Goal: Information Seeking & Learning: Learn about a topic

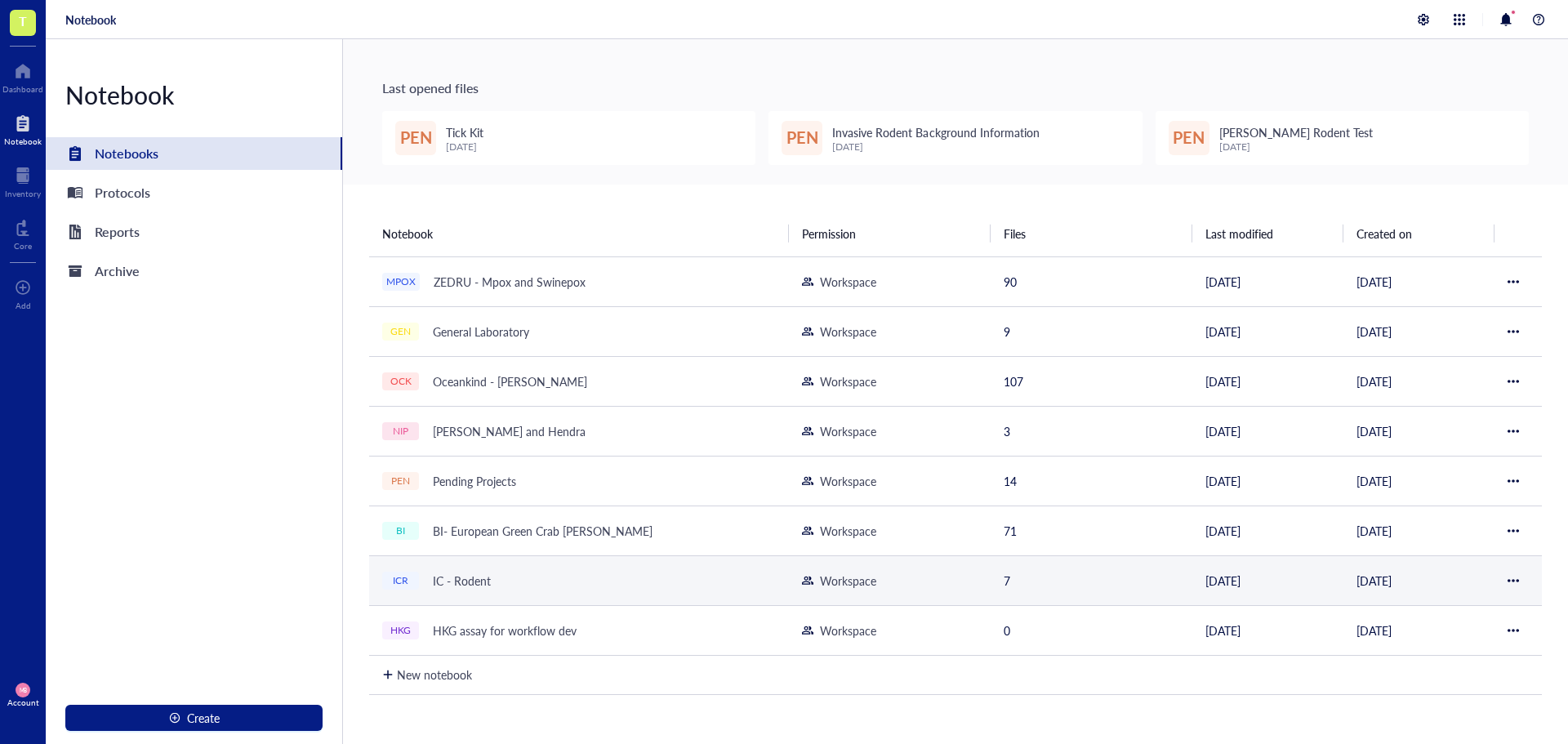
click at [506, 571] on div "ICR IC - Rodent" at bounding box center [578, 581] width 393 height 23
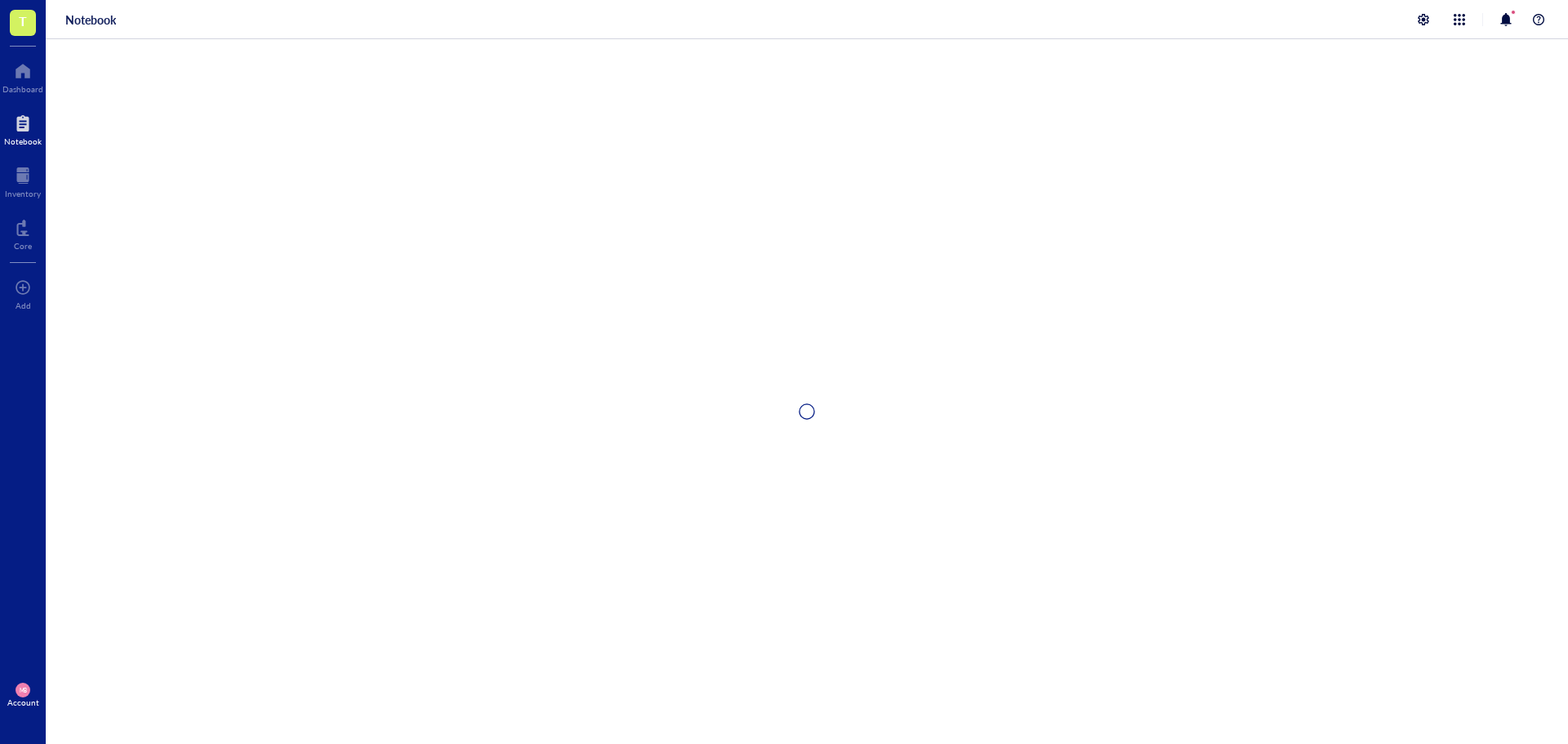
click at [506, 571] on div at bounding box center [806, 411] width 1522 height 744
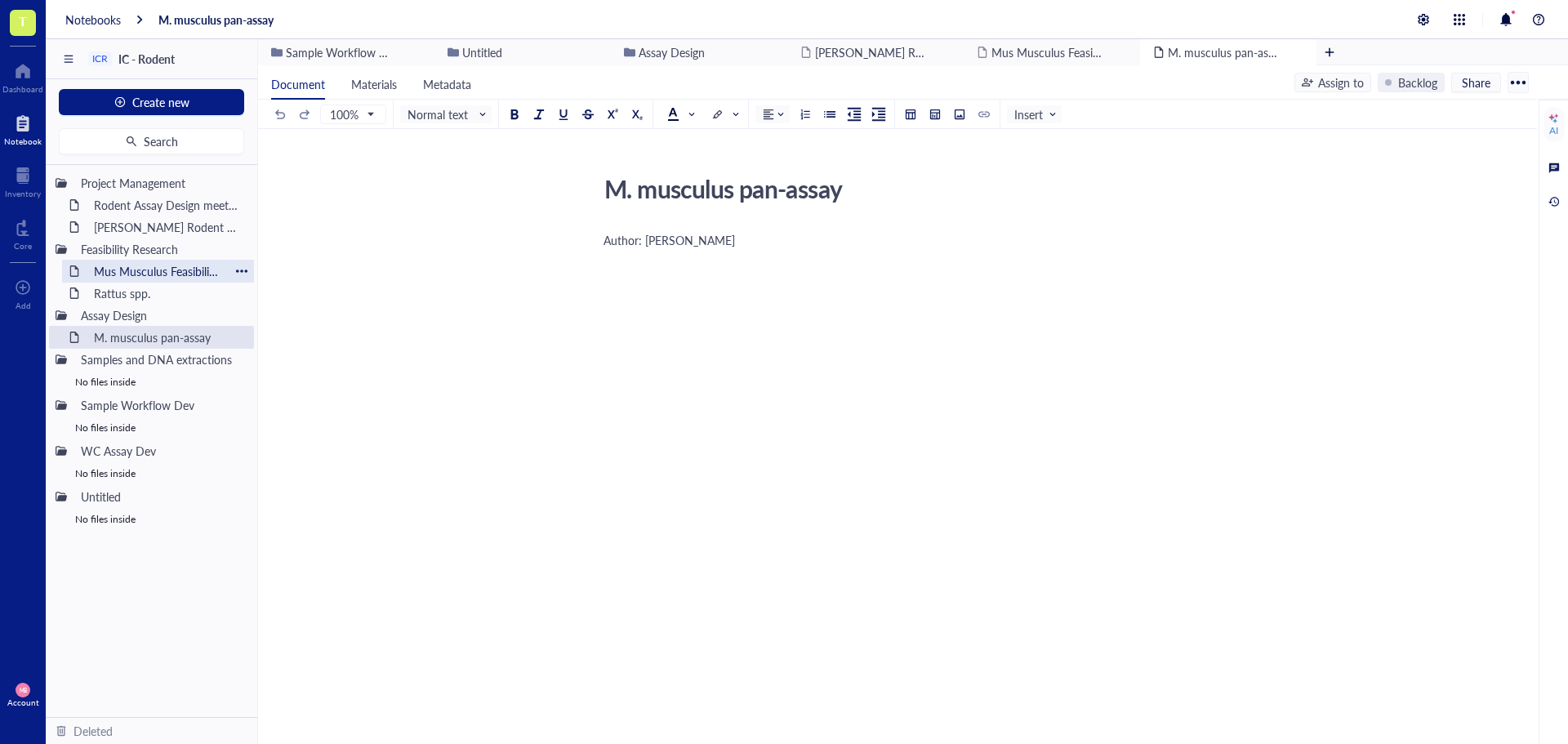
drag, startPoint x: 165, startPoint y: 263, endPoint x: 249, endPoint y: 270, distance: 84.3
click at [165, 262] on div "Mus Musculus Feasibility Research" at bounding box center [158, 271] width 143 height 23
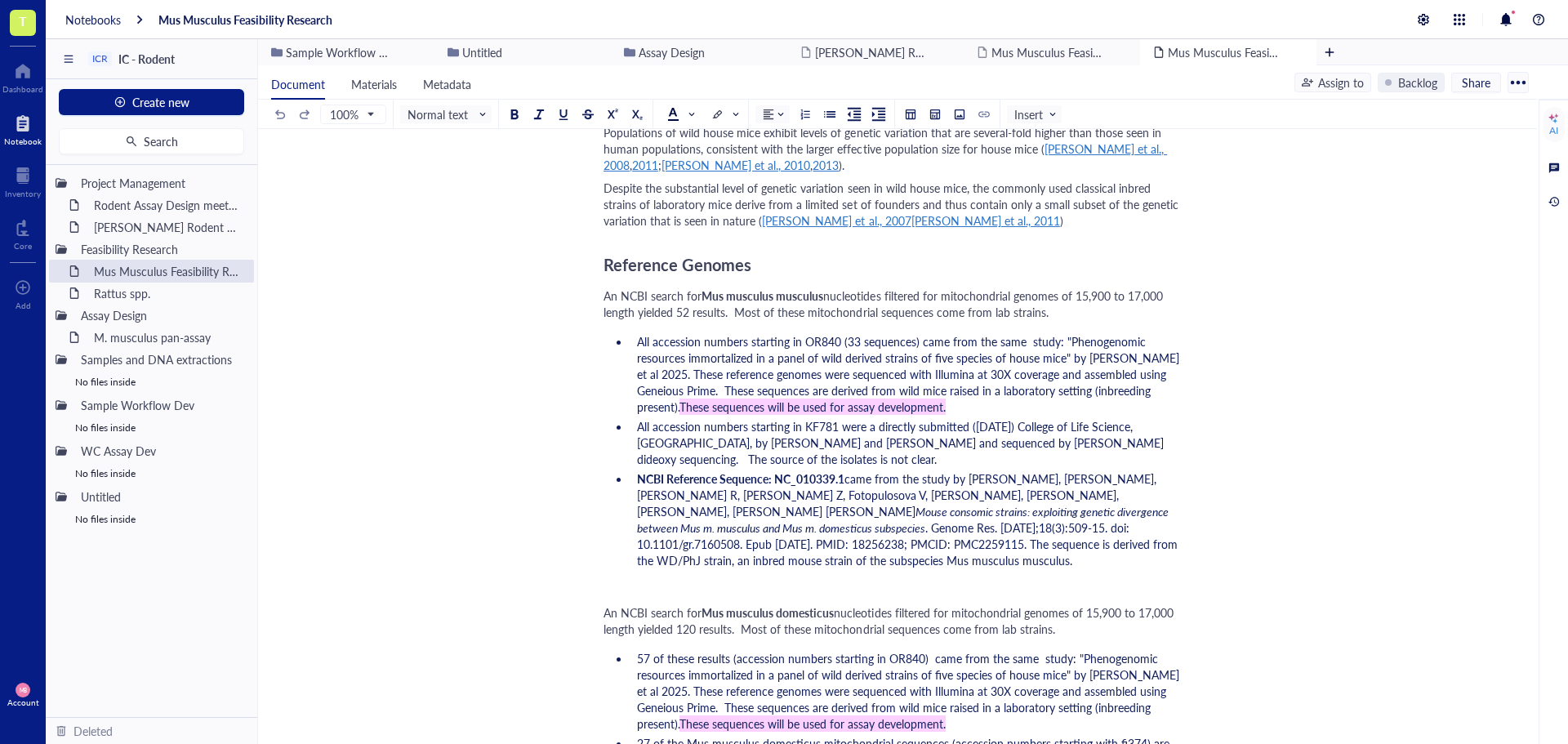
scroll to position [980, 0]
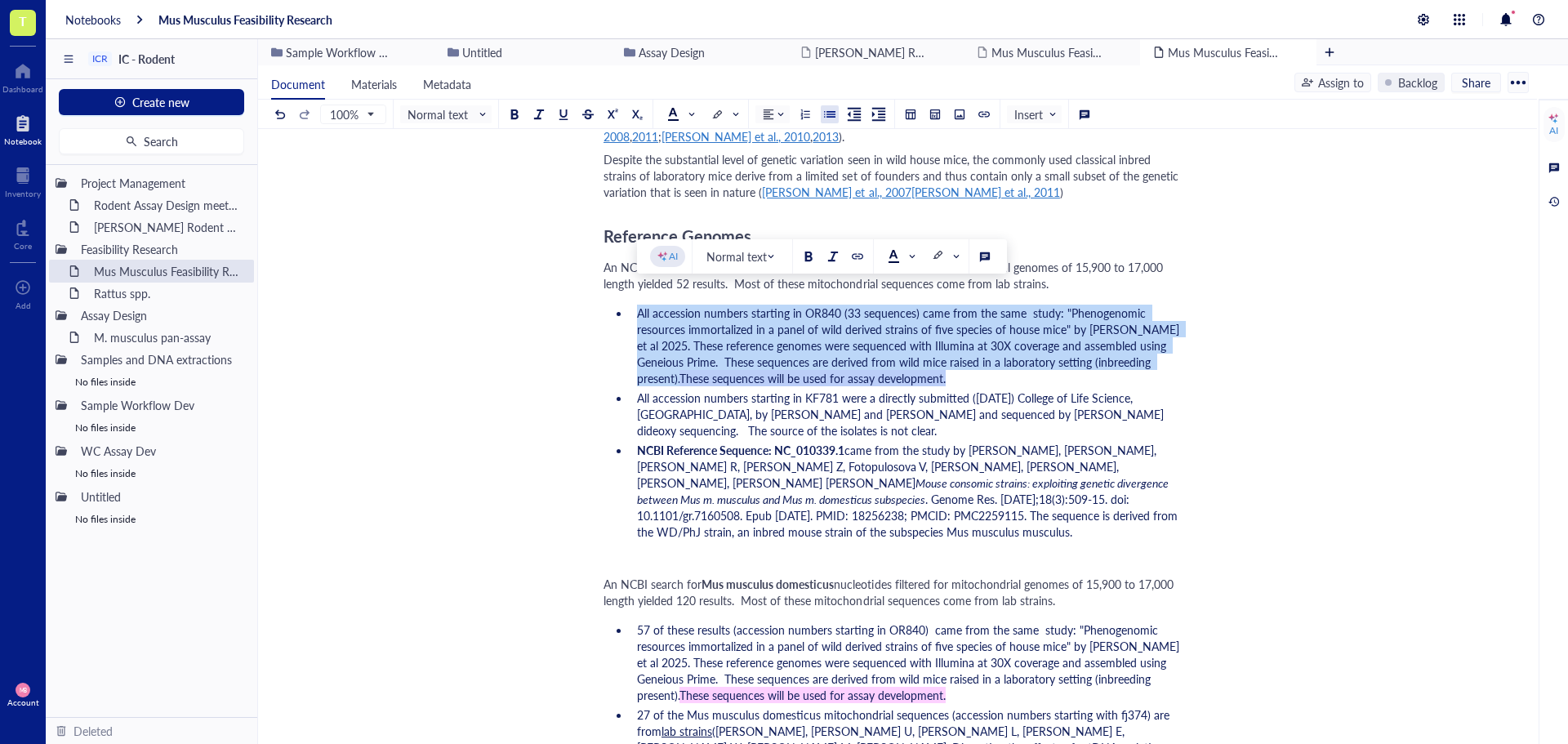
drag, startPoint x: 636, startPoint y: 297, endPoint x: 881, endPoint y: 358, distance: 252.5
click at [881, 358] on li "All accession numbers starting in OR840 (33 sequences) came from the same study…" at bounding box center [907, 345] width 554 height 81
copy li "All accession numbers starting in OR840 (33 sequences) came from the same study…"
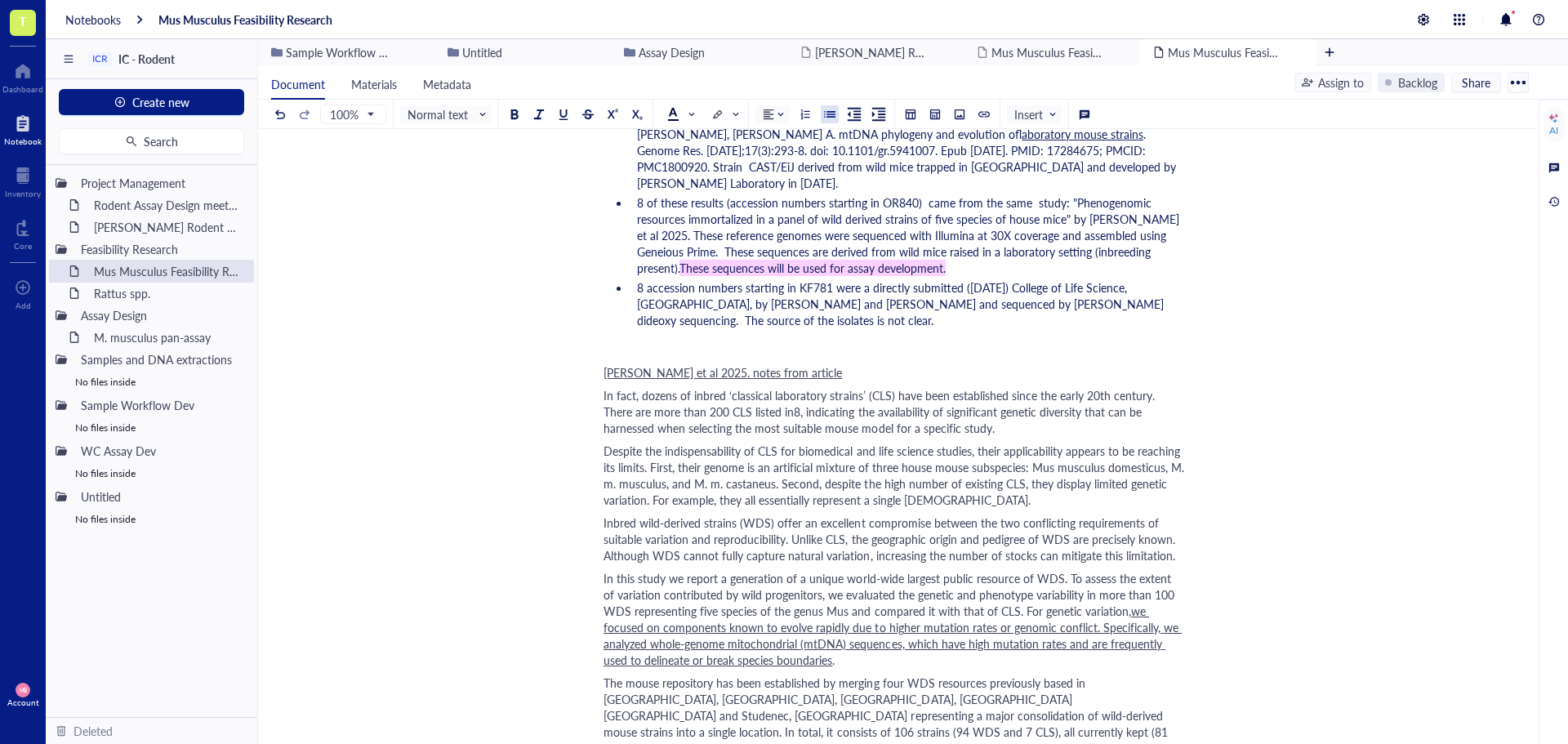
scroll to position [1634, 0]
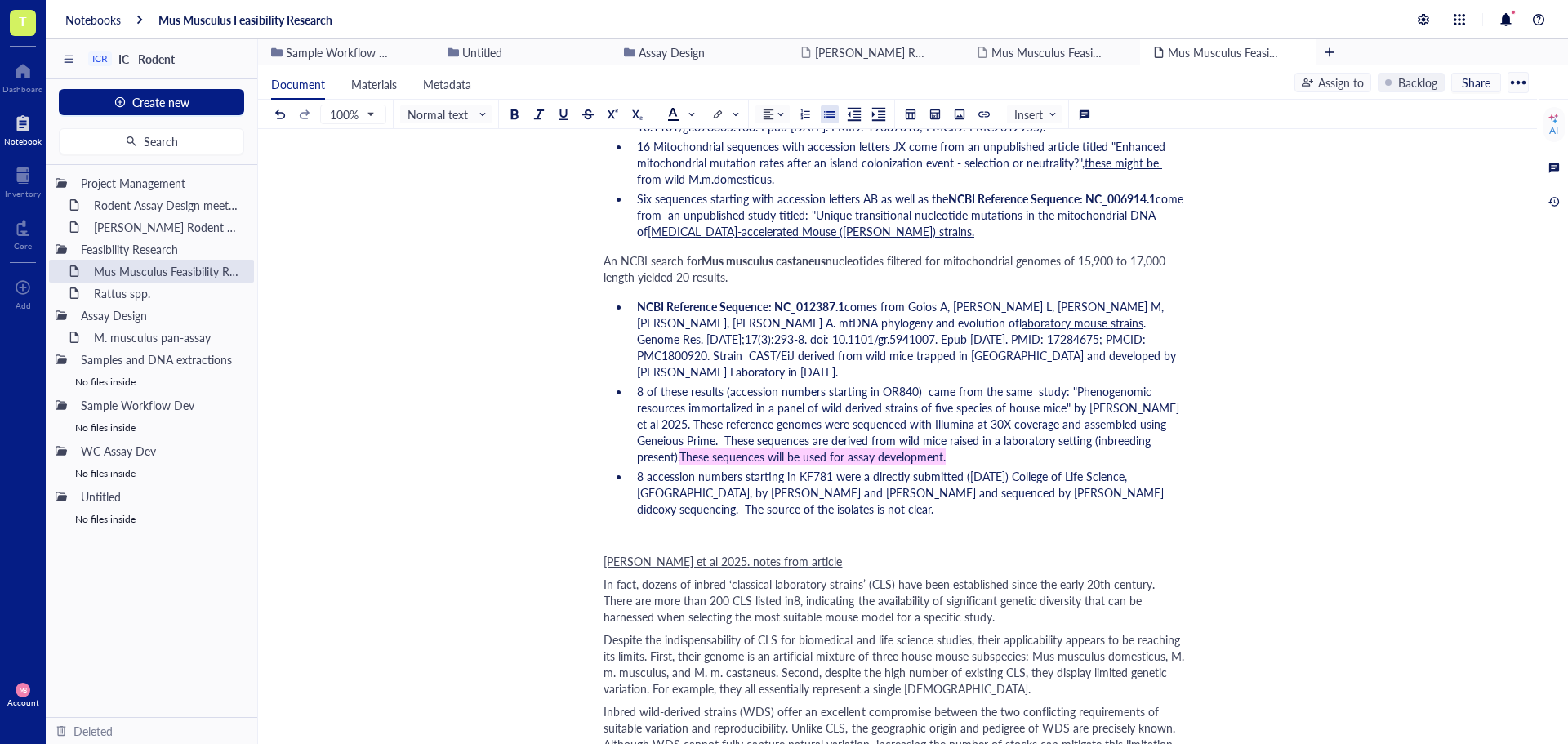
click at [1305, 372] on div "Mus Musculus Feasibility Research Mus Musculus Feasibility Research Author: [PE…" at bounding box center [894, 545] width 1272 height 4021
click at [1084, 393] on span "8 of these results (accession numbers starting in OR840) came from the same stu…" at bounding box center [909, 423] width 545 height 81
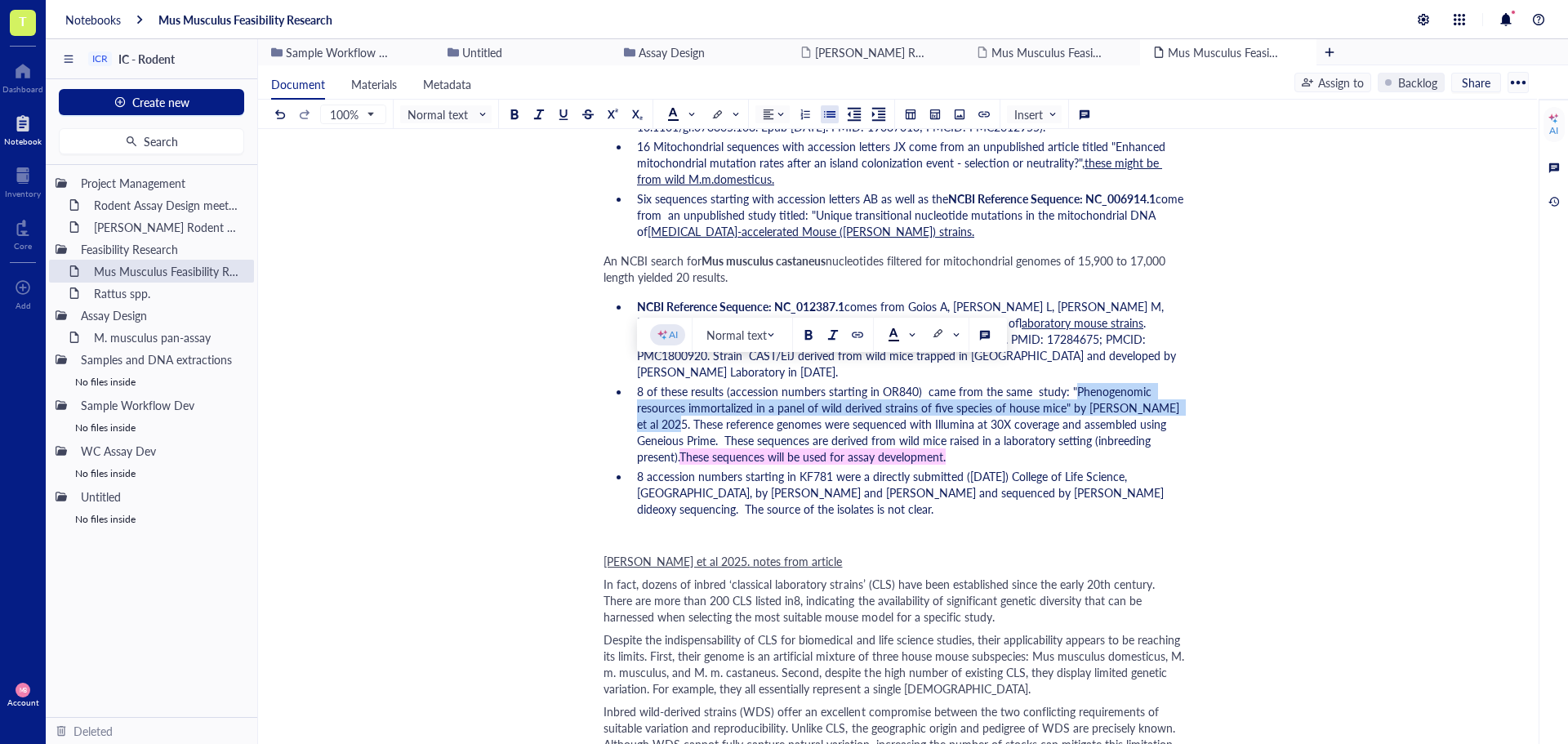
drag, startPoint x: 1067, startPoint y: 376, endPoint x: 1189, endPoint y: 393, distance: 123.2
click at [1189, 393] on div "Mus Musculus Feasibility Research Mus Musculus Feasibility Research Author: [PE…" at bounding box center [894, 545] width 1272 height 4021
copy span ""Phenogenomic resources immortalized in a panel of wild derived strains of five…"
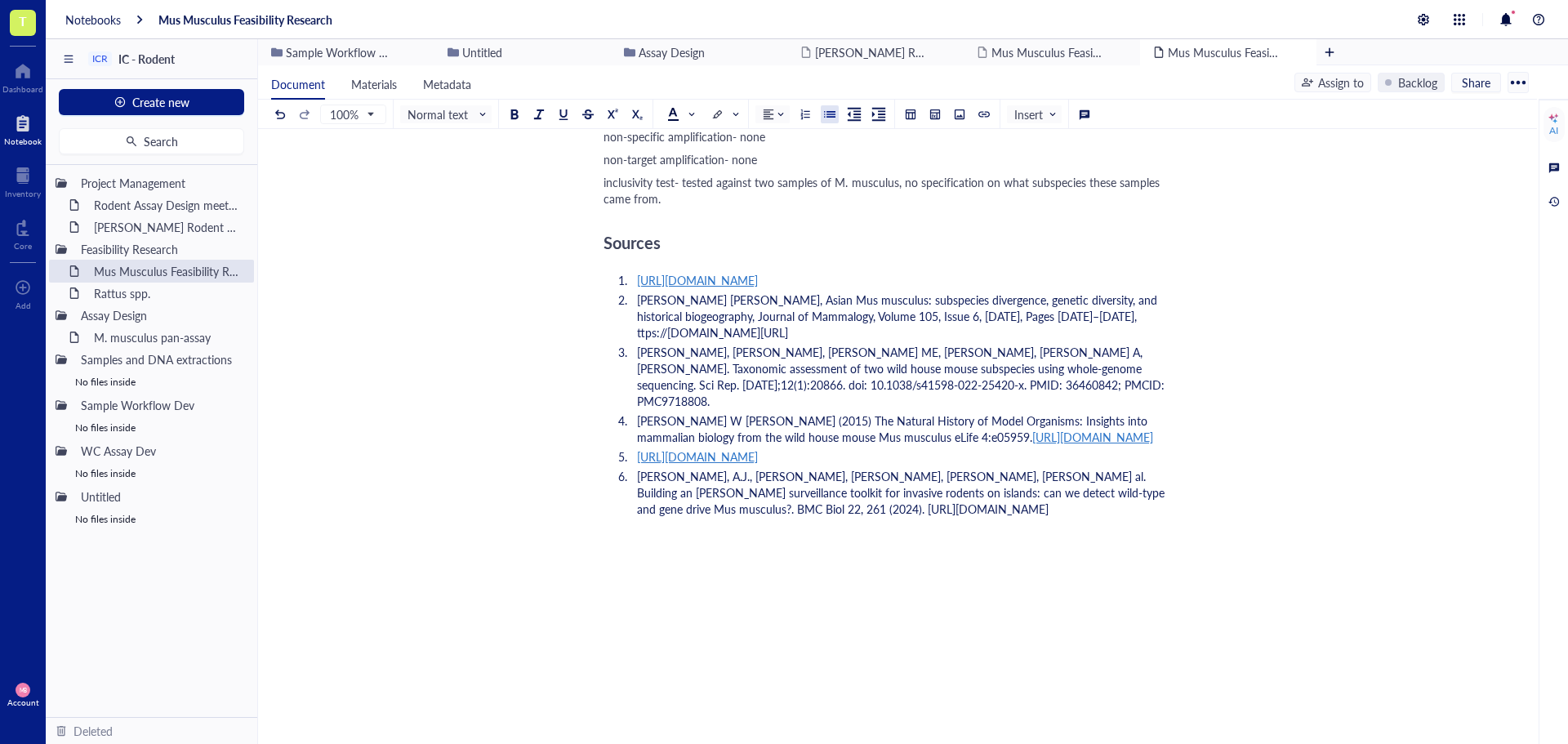
scroll to position [3367, 0]
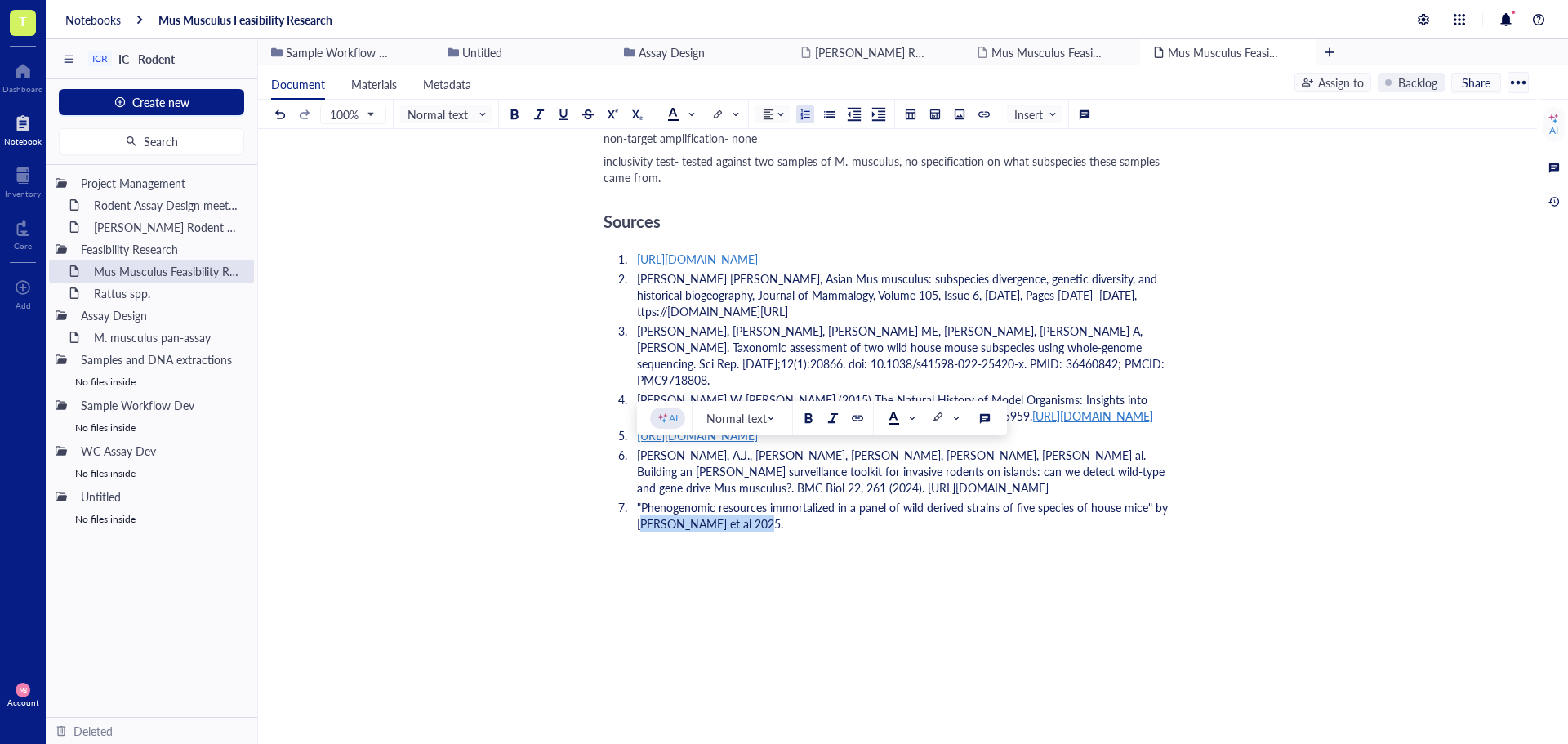
drag, startPoint x: 773, startPoint y: 470, endPoint x: 637, endPoint y: 476, distance: 136.1
click at [637, 499] on li ""Phenogenomic resources immortalized in a panel of wild derived strains of five…" at bounding box center [907, 515] width 554 height 33
click at [636, 499] on li ""Phenogenomic resources immortalized in a panel of wild derived strains of five…" at bounding box center [907, 507] width 554 height 16
drag, startPoint x: 728, startPoint y: 476, endPoint x: 713, endPoint y: 475, distance: 15.0
click at [713, 499] on span "[PERSON_NAME] et al 2025. "Phenogenomic resources immortalized in a panel of wi…" at bounding box center [903, 515] width 533 height 33
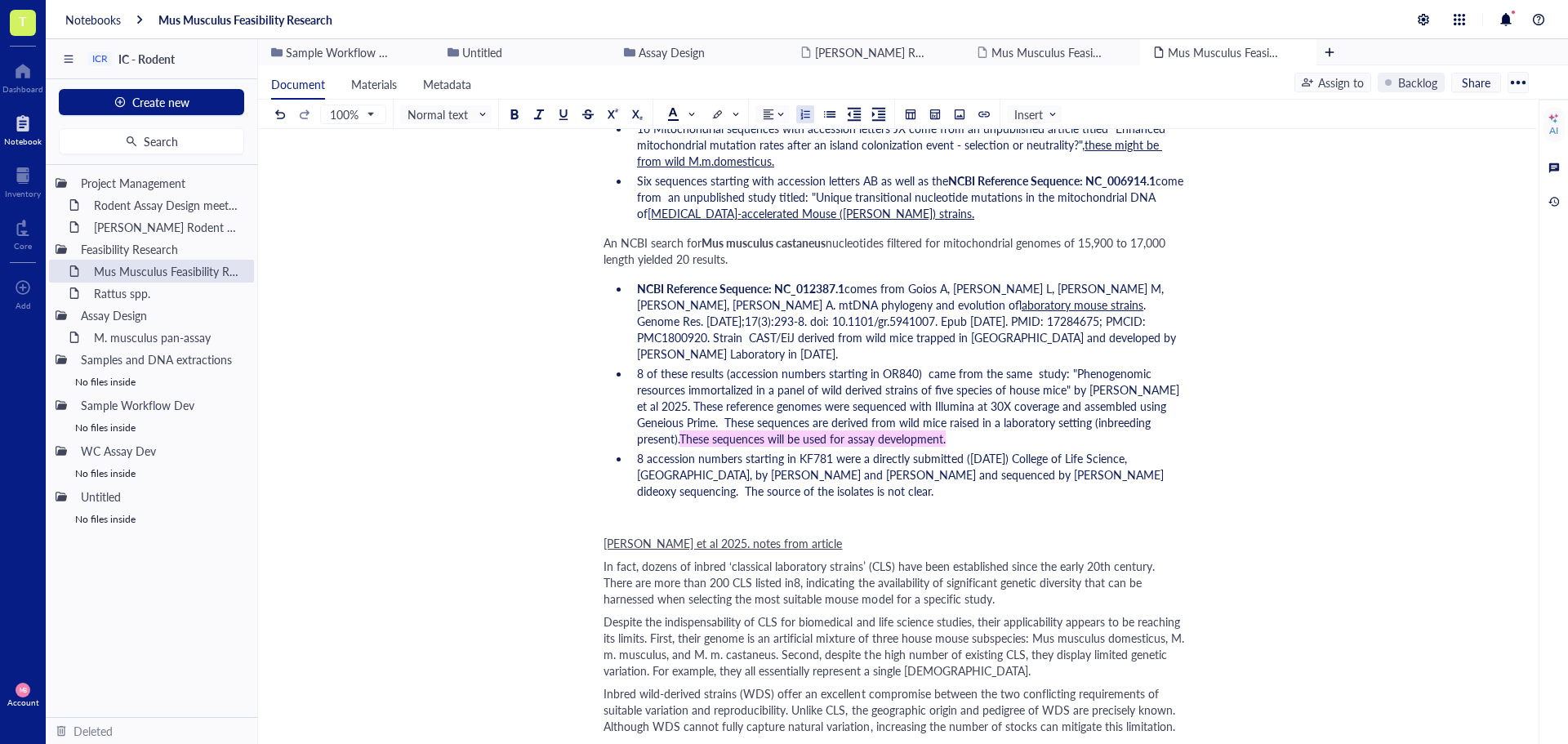
scroll to position [1815, 0]
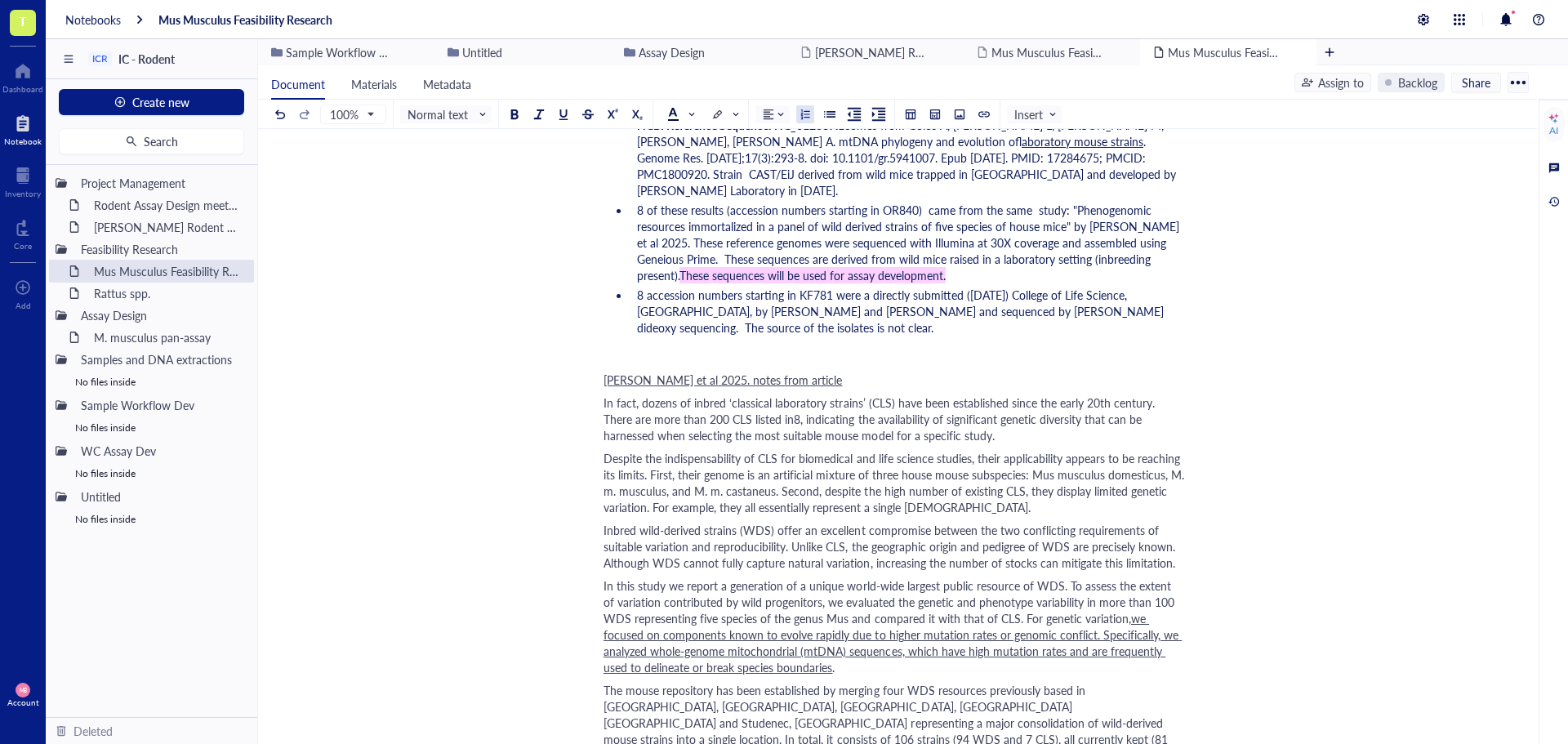
click at [695, 372] on span "[PERSON_NAME] et al 2025. notes from article" at bounding box center [722, 380] width 239 height 16
click at [699, 451] on span "Despite the indispensability of CLS for biomedical and life science studies, th…" at bounding box center [895, 482] width 584 height 65
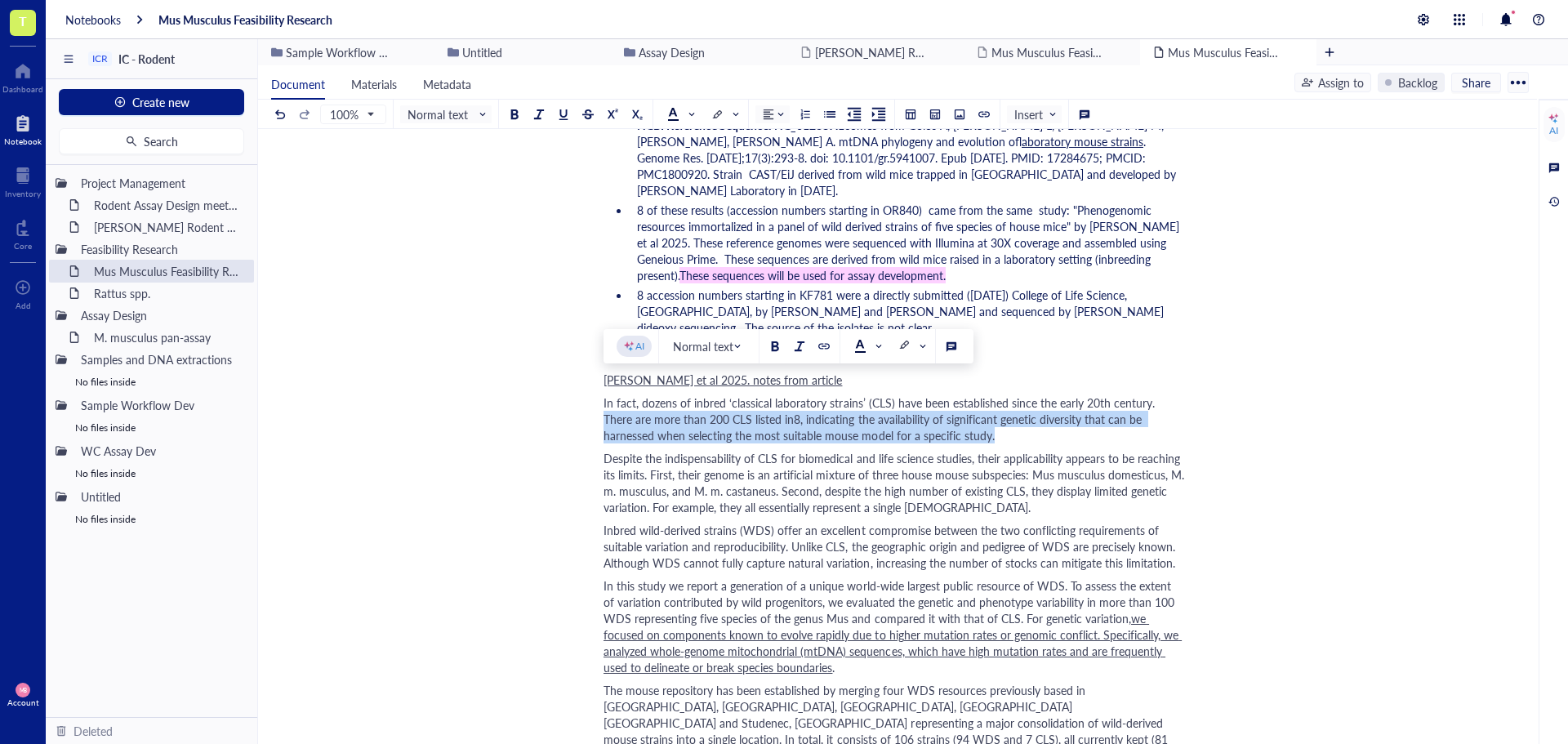
drag, startPoint x: 1152, startPoint y: 385, endPoint x: 1094, endPoint y: 429, distance: 72.8
click at [1094, 429] on div "Author: [PERSON_NAME] Target species Taxonomic classification [1] Domain: Eukar…" at bounding box center [894, 411] width 581 height 3996
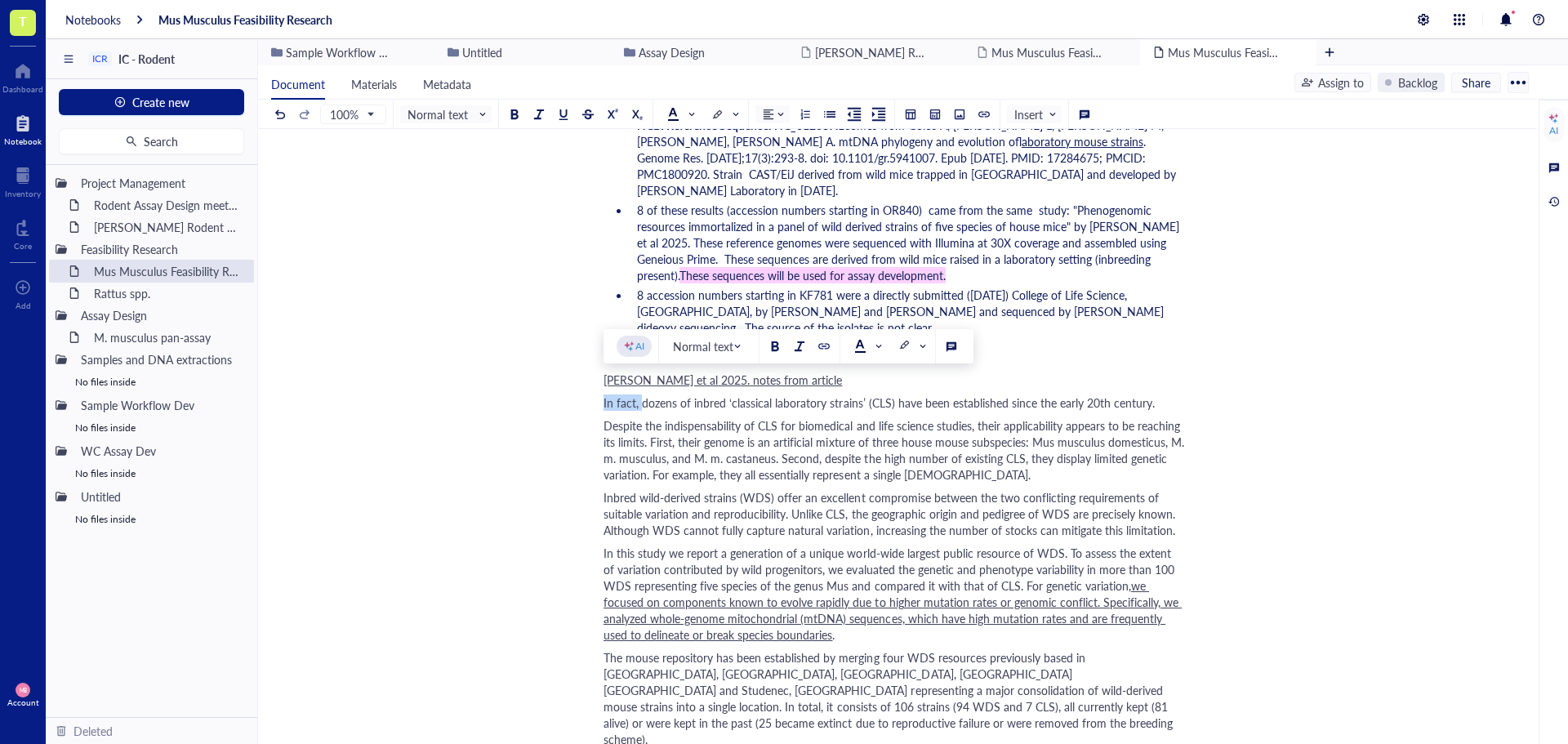
drag, startPoint x: 640, startPoint y: 387, endPoint x: 604, endPoint y: 389, distance: 36.1
click at [604, 394] on span "In fact, dozens of inbred ‘classical laboratory strains’ (CLS) have been establ…" at bounding box center [879, 402] width 552 height 16
click at [1155, 394] on div "In fact, dozens of inbred ‘classical laboratory strains’ (CLS) have been establ…" at bounding box center [894, 402] width 581 height 16
drag, startPoint x: 640, startPoint y: 387, endPoint x: 601, endPoint y: 392, distance: 39.3
click at [601, 392] on div "Mus Musculus Feasibility Research Mus Musculus Feasibility Research Author: [PE…" at bounding box center [894, 366] width 1272 height 4024
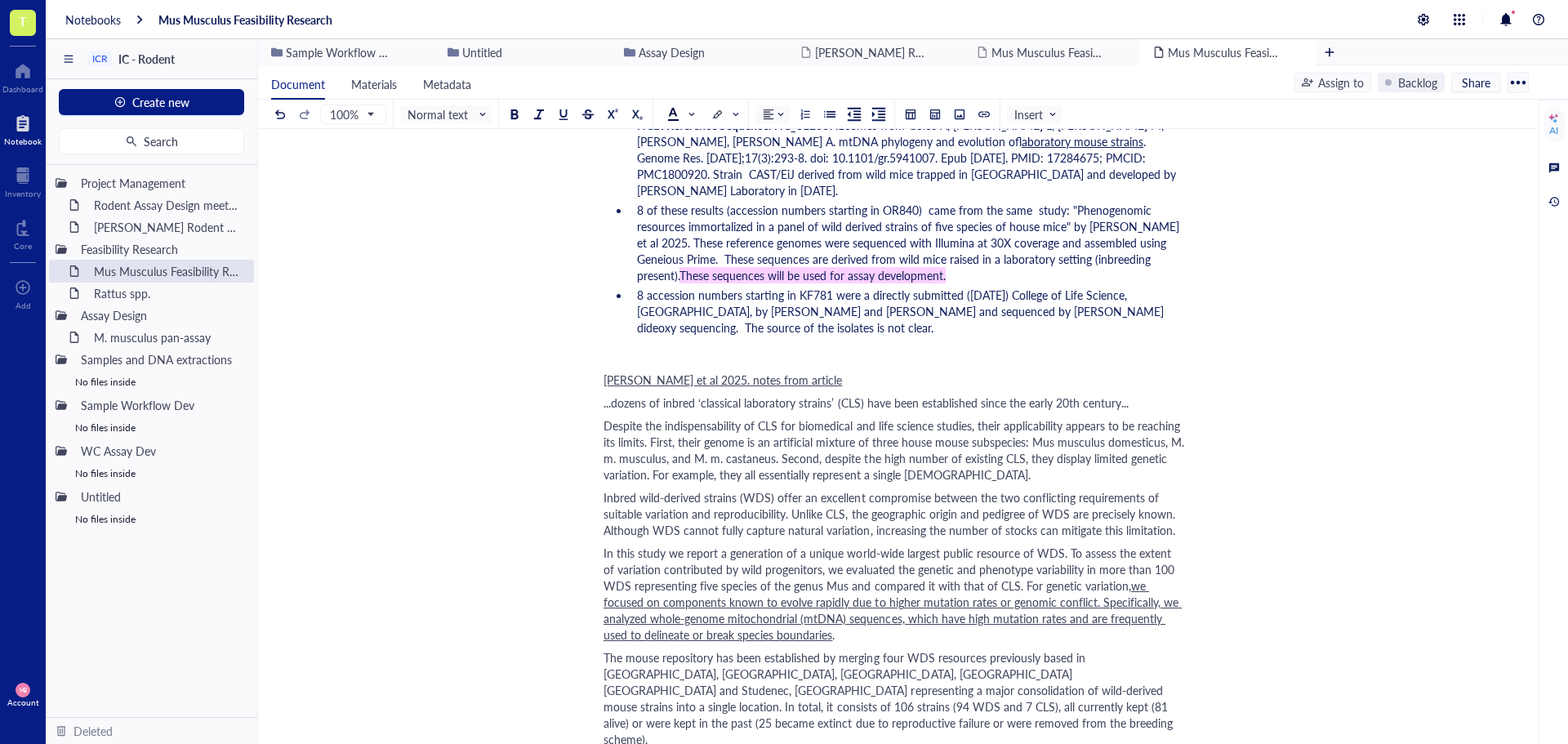
click at [636, 421] on span "Despite the indispensability of CLS for biomedical and life science studies, th…" at bounding box center [895, 450] width 584 height 65
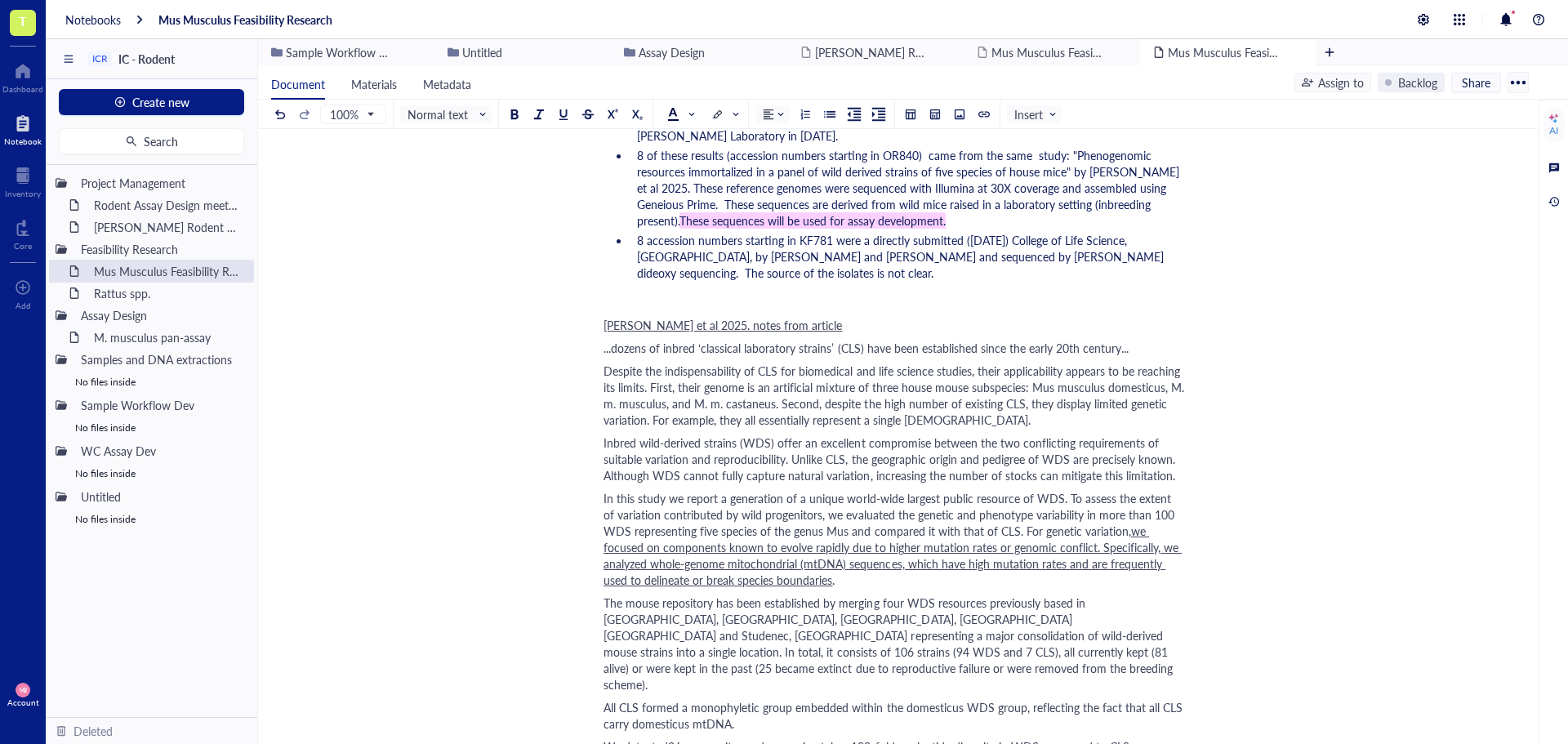
scroll to position [1897, 0]
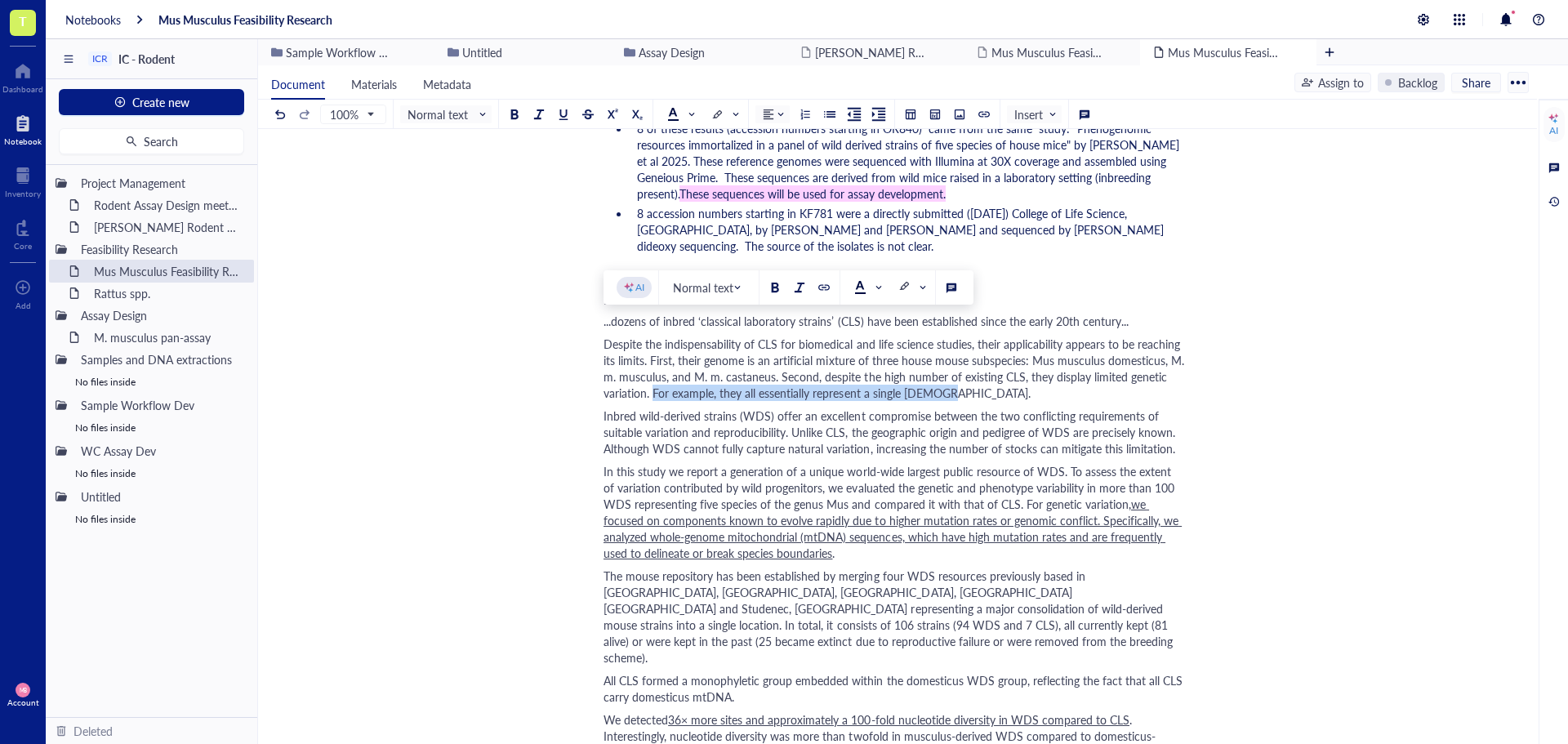
drag, startPoint x: 653, startPoint y: 378, endPoint x: 941, endPoint y: 375, distance: 288.0
click at [941, 375] on div "Despite the indispensability of CLS for biomedical and life science studies, th…" at bounding box center [894, 368] width 581 height 65
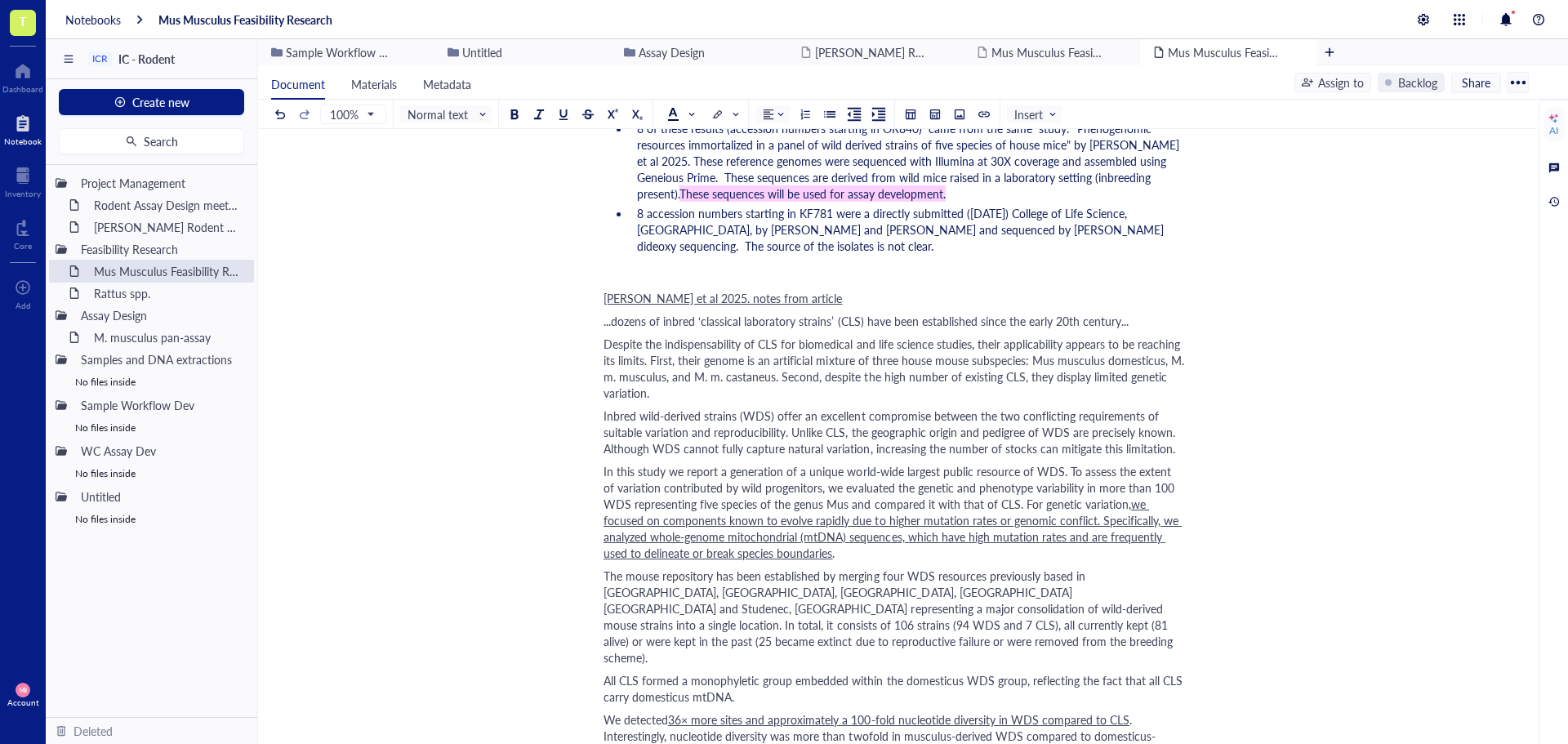
click at [890, 433] on span "Inbred wild-derived strains (WDS) offer an excellent compromise between the two…" at bounding box center [890, 432] width 575 height 49
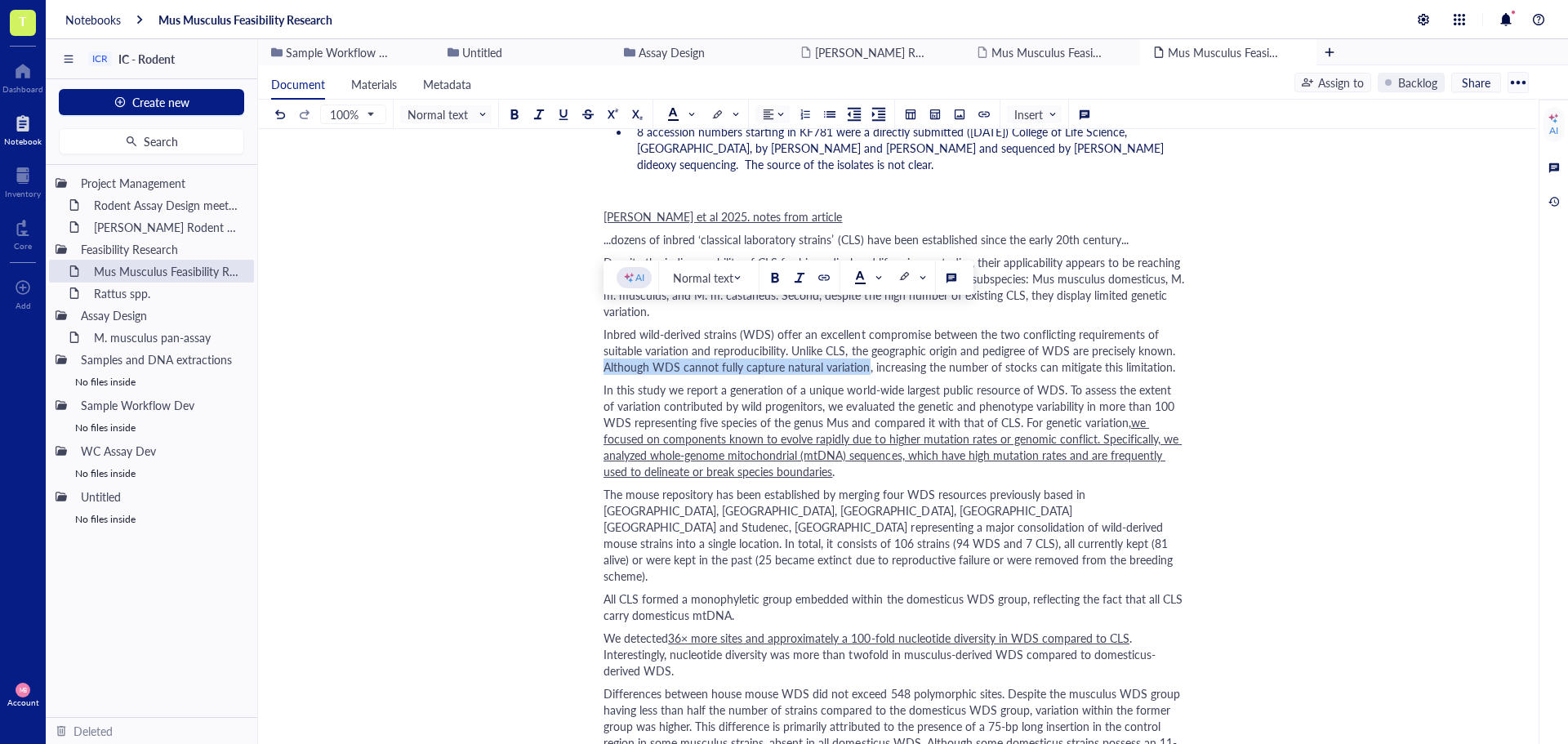
drag, startPoint x: 603, startPoint y: 353, endPoint x: 864, endPoint y: 352, distance: 261.0
click at [864, 352] on span "Inbred wild-derived strains (WDS) offer an excellent compromise between the two…" at bounding box center [890, 350] width 575 height 49
click at [565, 115] on div at bounding box center [563, 114] width 12 height 12
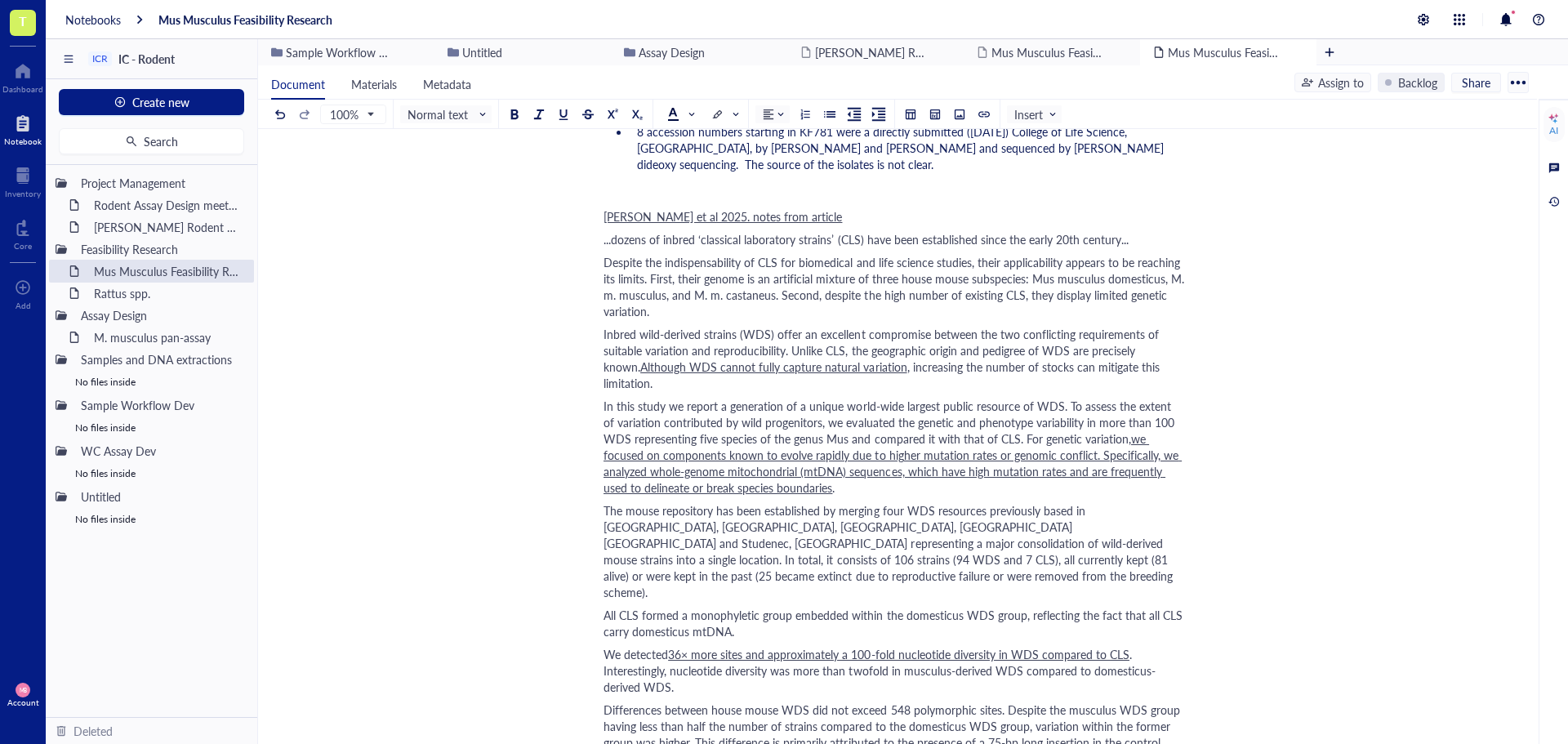
click at [1051, 398] on span "In this study we report a generation of a unique world-wide largest public reso…" at bounding box center [890, 422] width 574 height 49
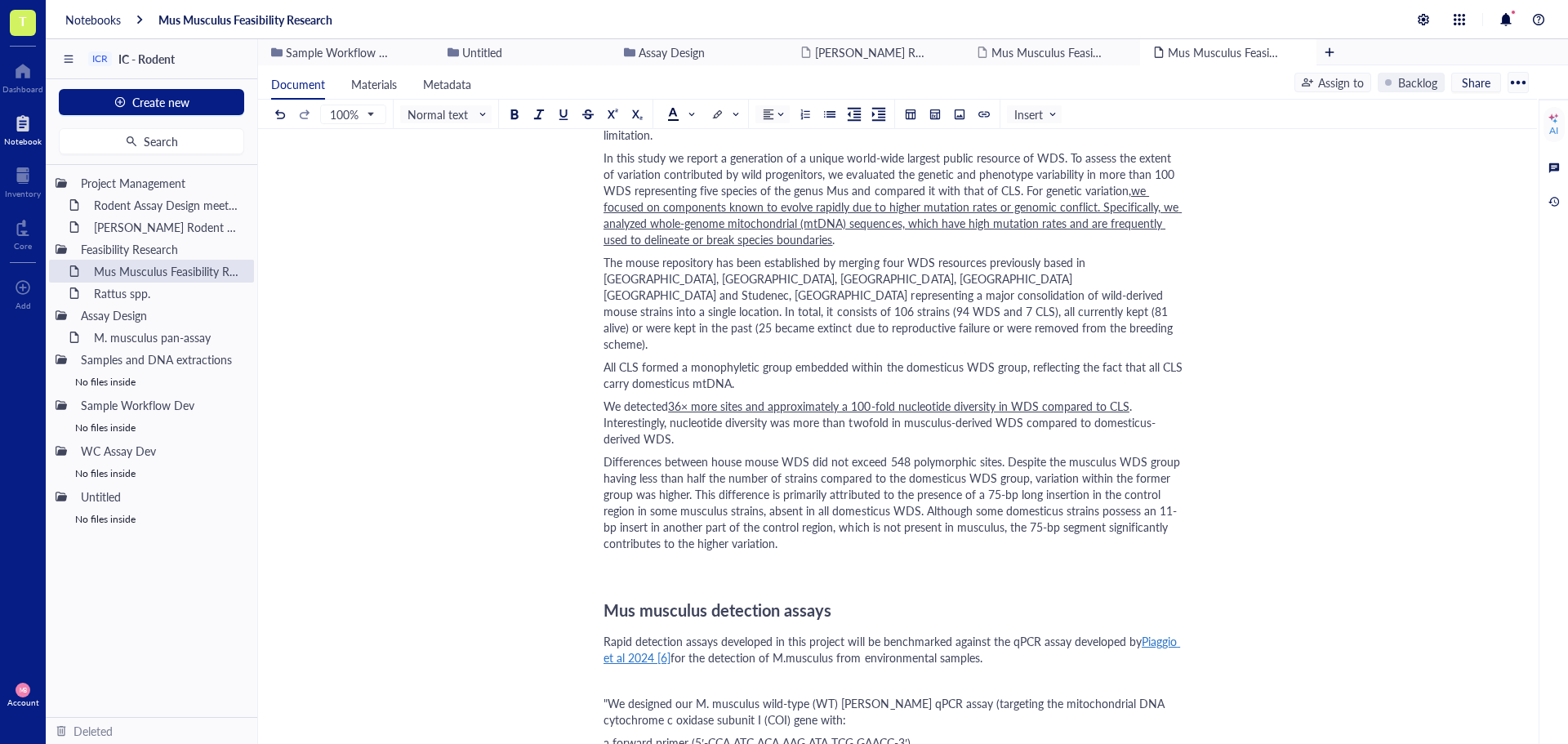
scroll to position [1737, 0]
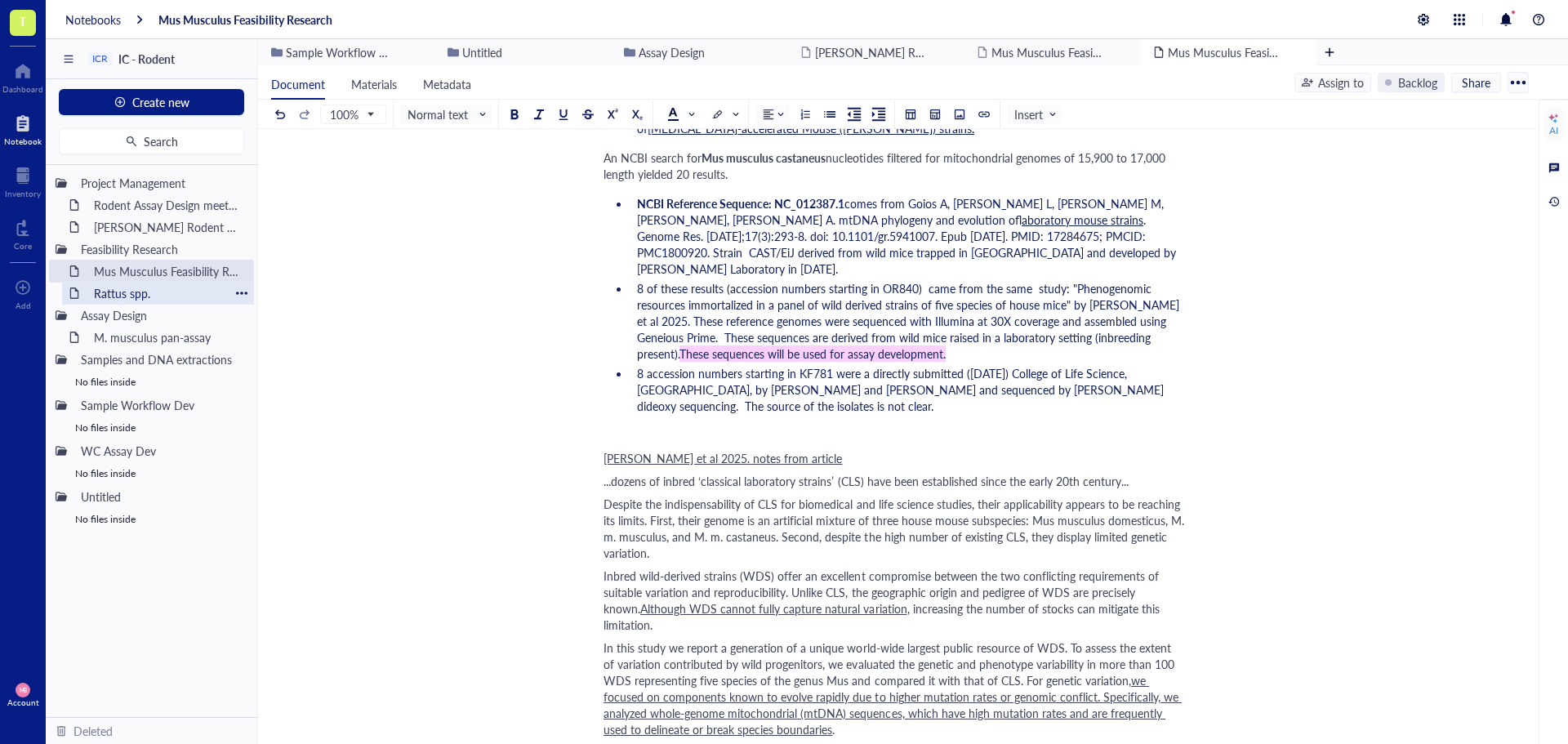
click at [122, 297] on div "Rattus spp." at bounding box center [158, 293] width 143 height 23
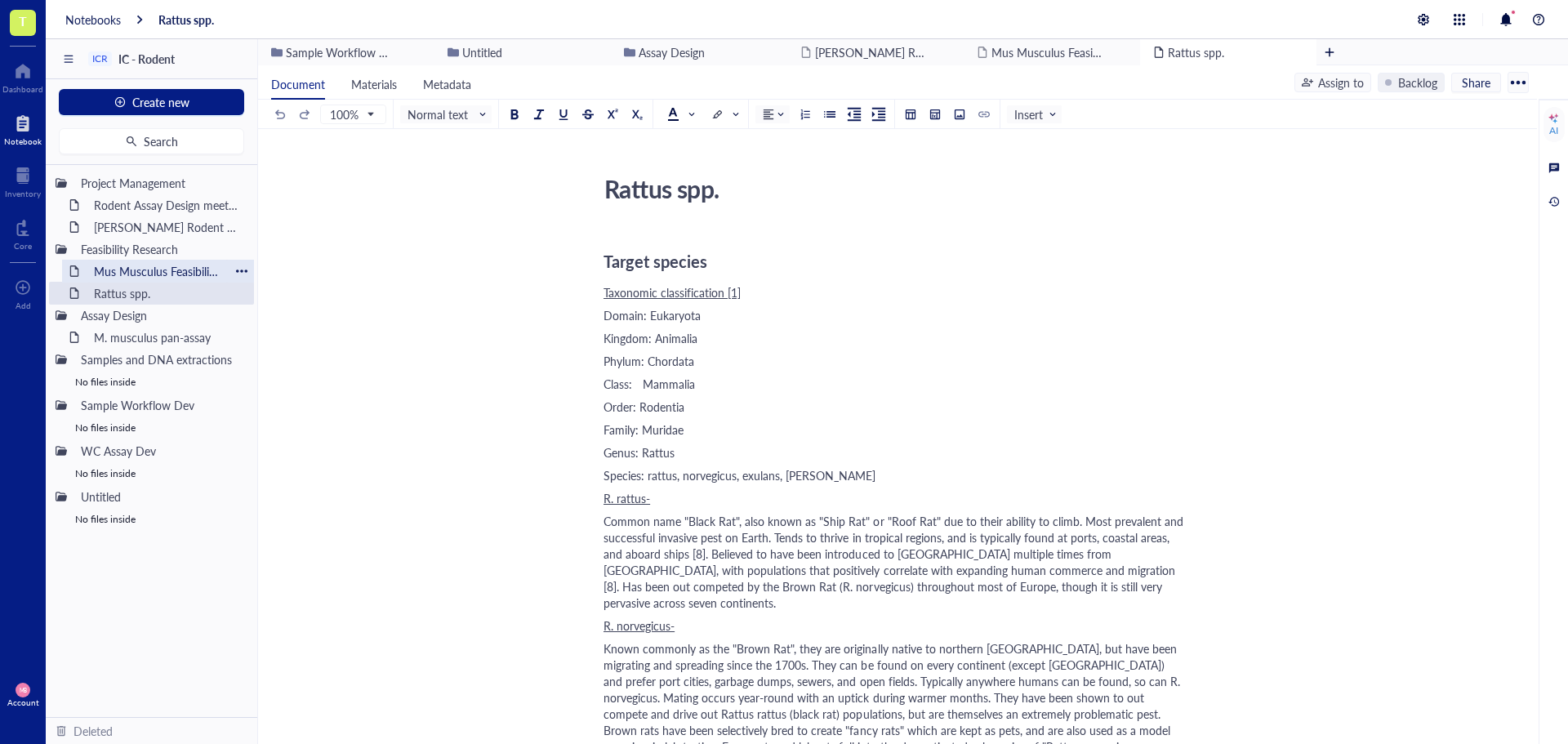
click at [144, 273] on div "Mus Musculus Feasibility Research" at bounding box center [158, 271] width 143 height 23
